Goal: Navigation & Orientation: Find specific page/section

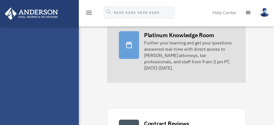
scroll to position [90, 0]
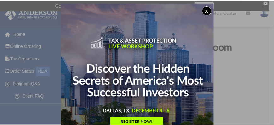
scroll to position [3, 0]
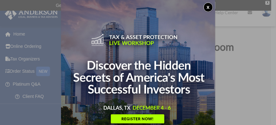
click at [209, 4] on button "x" at bounding box center [208, 7] width 9 height 9
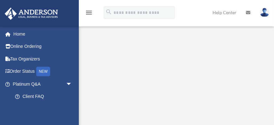
scroll to position [18, 0]
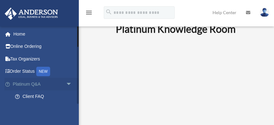
click at [47, 83] on link "Platinum Q&A arrow_drop_down" at bounding box center [42, 84] width 77 height 13
click at [67, 84] on span "arrow_drop_down" at bounding box center [72, 84] width 13 height 13
click at [67, 84] on span "arrow_drop_up" at bounding box center [72, 84] width 13 height 13
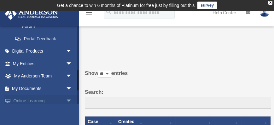
scroll to position [197, 0]
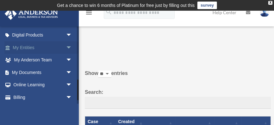
click at [66, 48] on span "arrow_drop_down" at bounding box center [72, 47] width 13 height 13
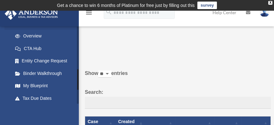
scroll to position [215, 0]
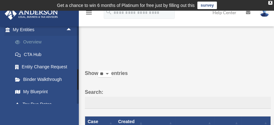
click at [35, 42] on link "Overview" at bounding box center [45, 42] width 73 height 13
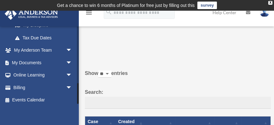
scroll to position [285, 0]
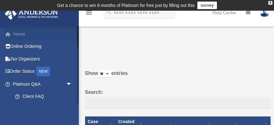
click at [20, 33] on link "Home" at bounding box center [42, 34] width 77 height 13
click at [19, 33] on link "Home" at bounding box center [42, 34] width 77 height 13
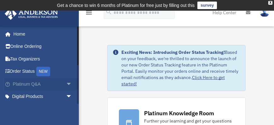
click at [66, 84] on span "arrow_drop_down" at bounding box center [72, 84] width 13 height 13
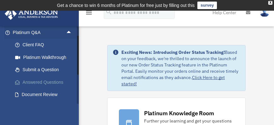
scroll to position [72, 0]
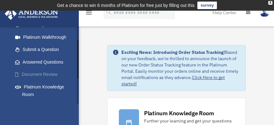
click at [50, 74] on link "Document Review" at bounding box center [45, 74] width 73 height 13
click at [45, 74] on link "Document Review" at bounding box center [45, 74] width 73 height 13
